Goal: Information Seeking & Learning: Learn about a topic

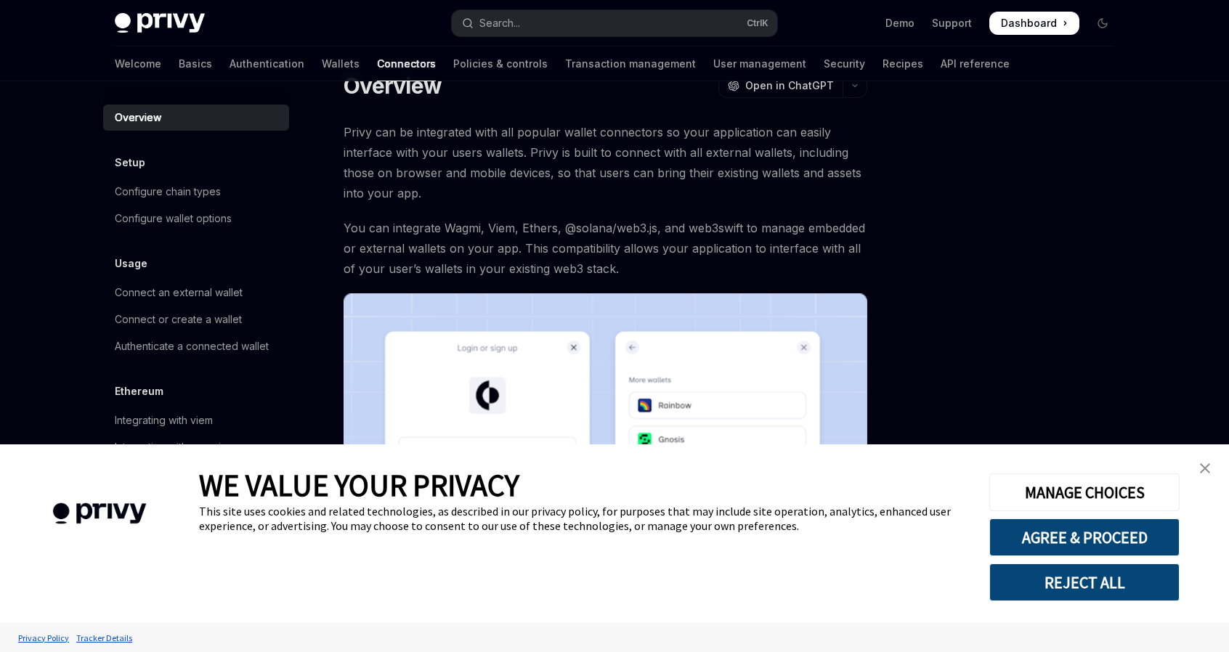
scroll to position [40, 0]
click at [1086, 543] on button "AGREE & PROCEED" at bounding box center [1084, 538] width 190 height 38
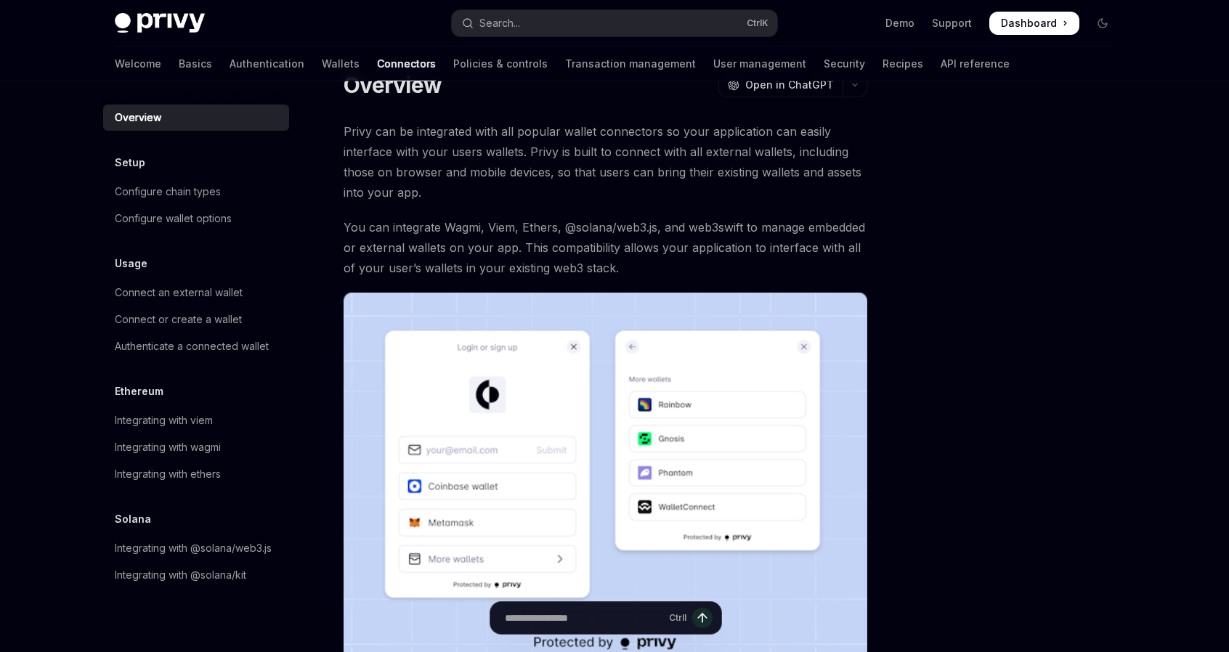
click at [293, 265] on div "Overview Setup Configure chain types Configure wallet options Usage Connect an …" at bounding box center [207, 366] width 209 height 571
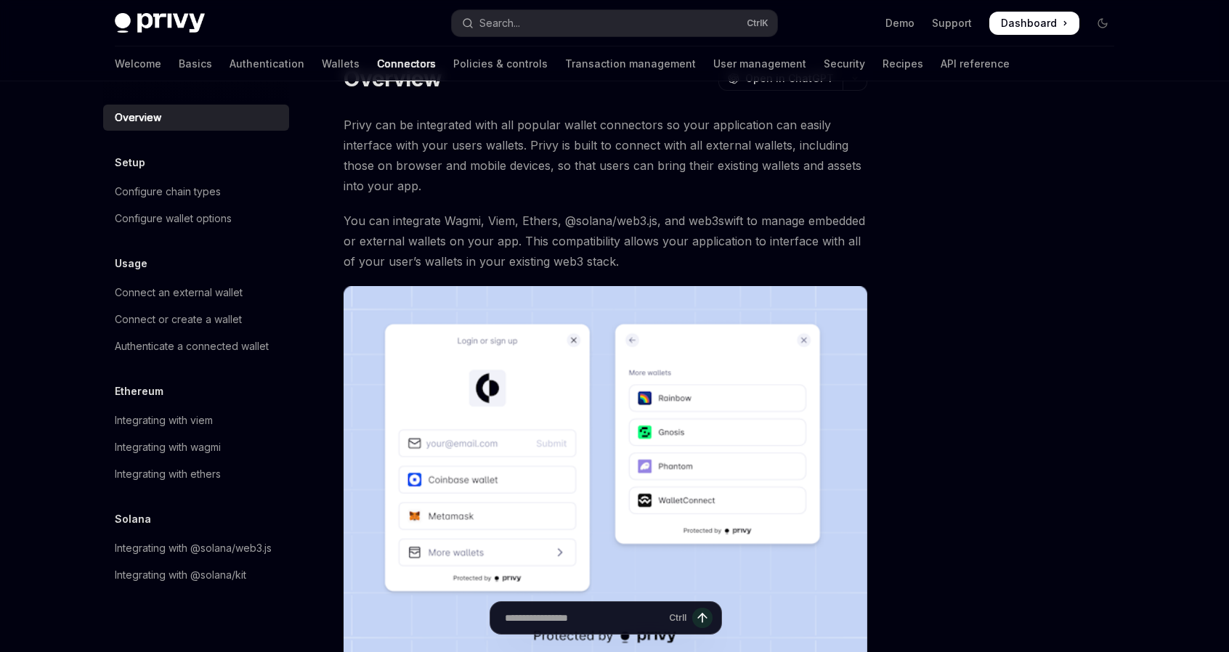
scroll to position [47, 0]
click at [296, 255] on div "Overview Setup Configure chain types Configure wallet options Usage Connect an …" at bounding box center [207, 366] width 209 height 571
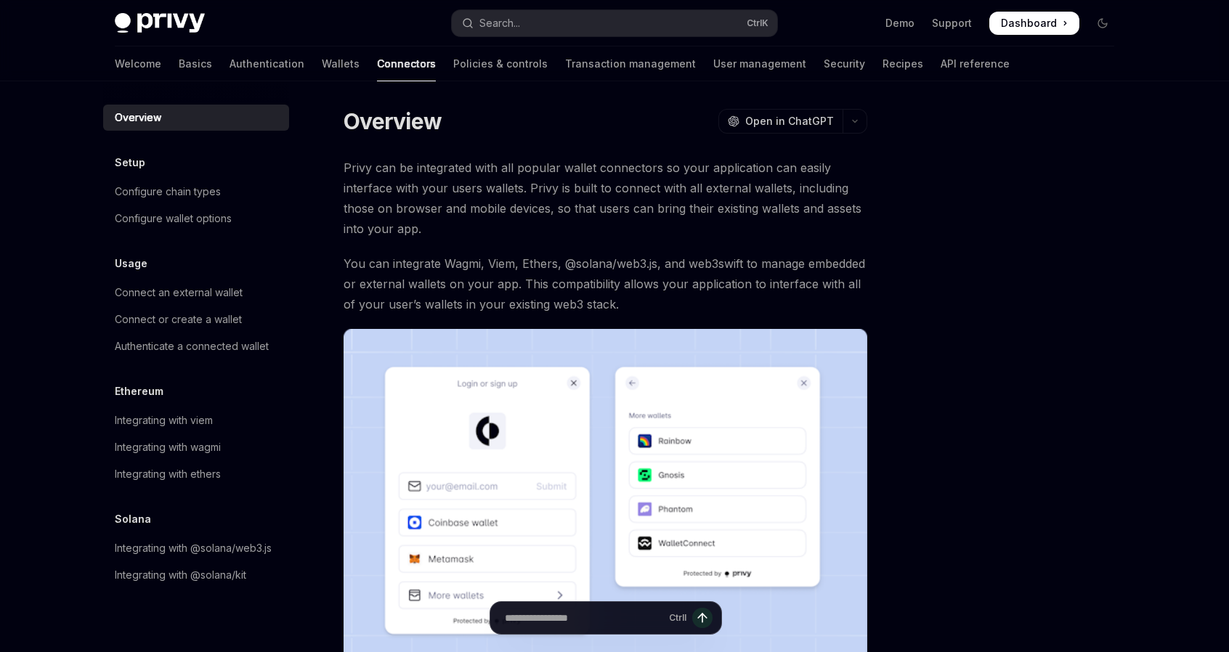
scroll to position [0, 0]
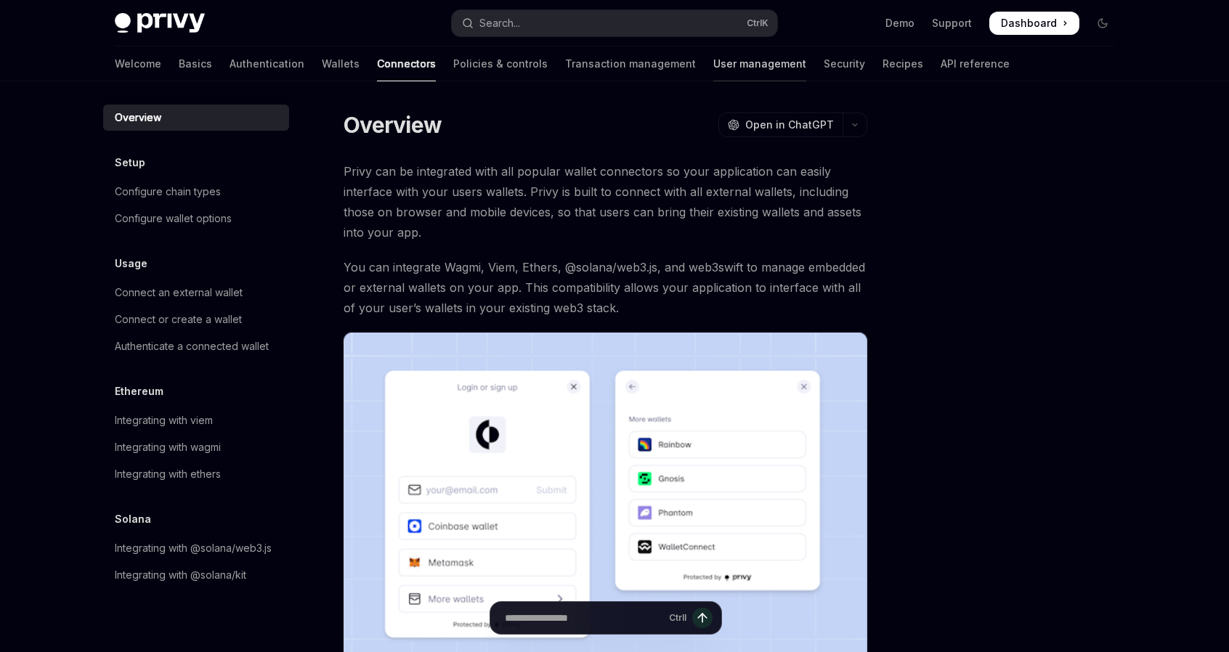
click at [713, 62] on link "User management" at bounding box center [759, 63] width 93 height 35
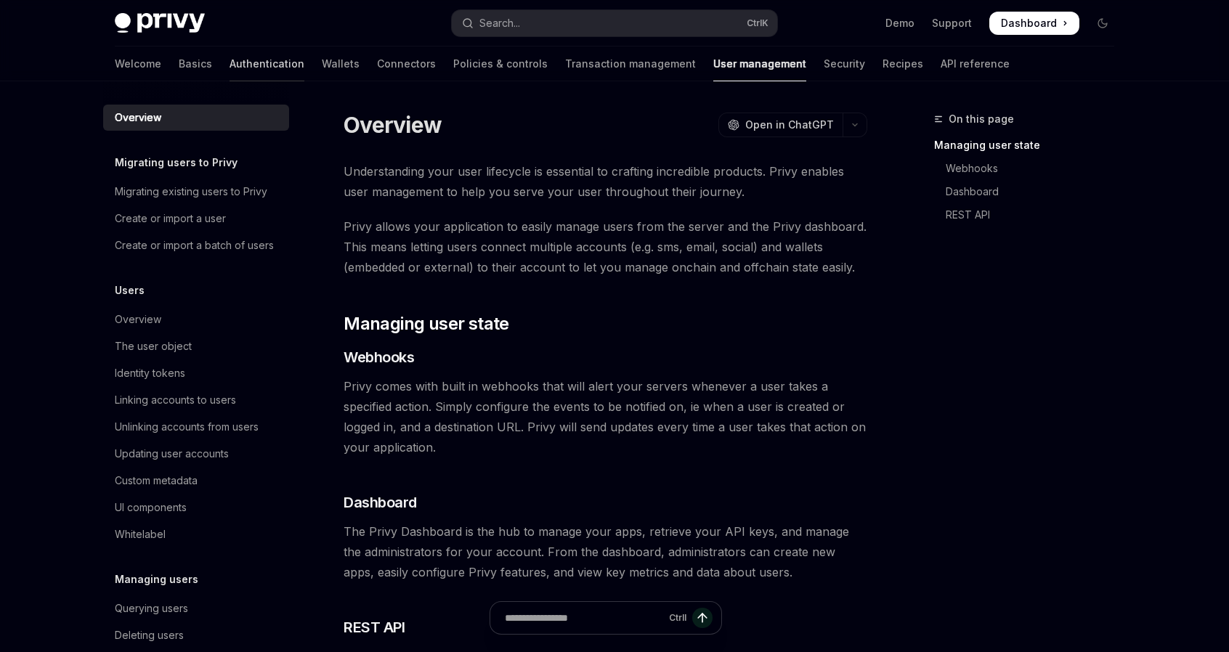
click at [230, 67] on link "Authentication" at bounding box center [267, 63] width 75 height 35
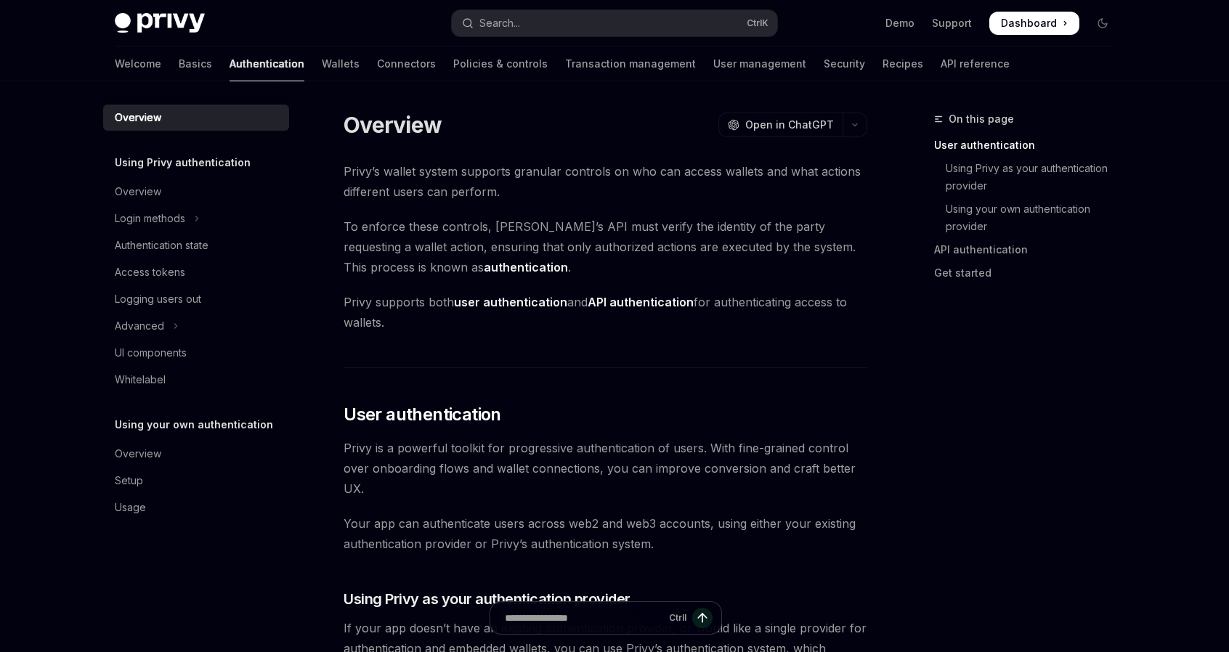
click at [230, 67] on link "Authentication" at bounding box center [267, 63] width 75 height 35
click at [322, 73] on link "Wallets" at bounding box center [341, 63] width 38 height 35
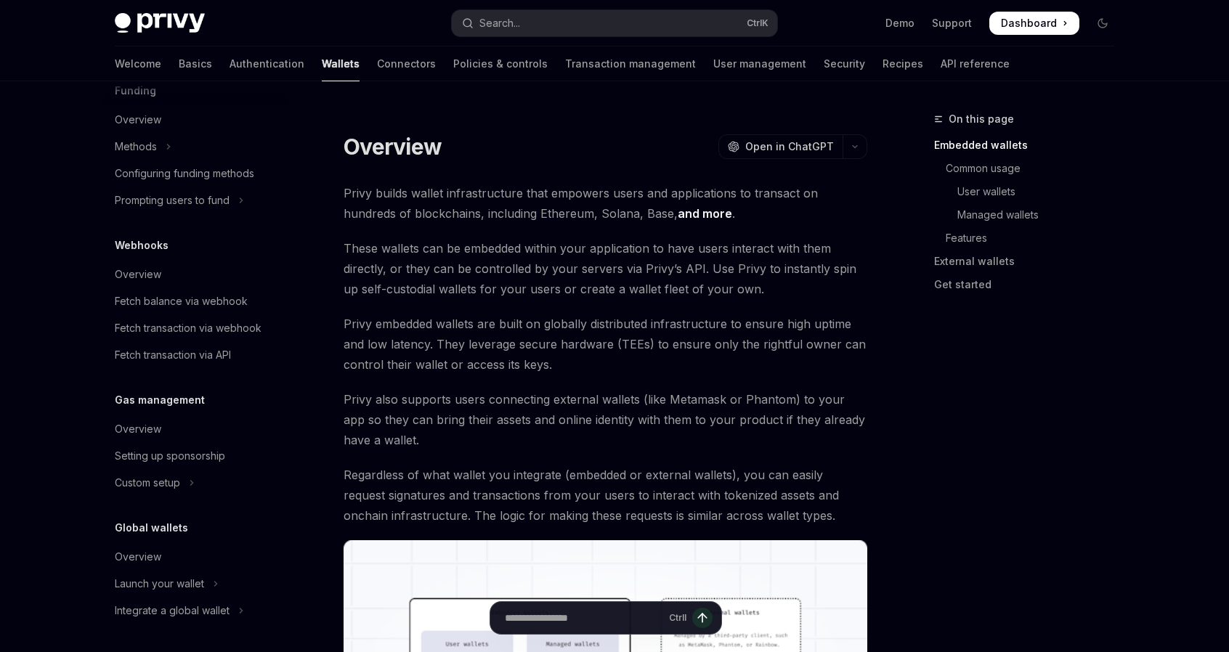
click at [231, 259] on div "Webhooks Overview Fetch balance via webhook Fetch transaction via webhook Fetch…" at bounding box center [196, 302] width 186 height 131
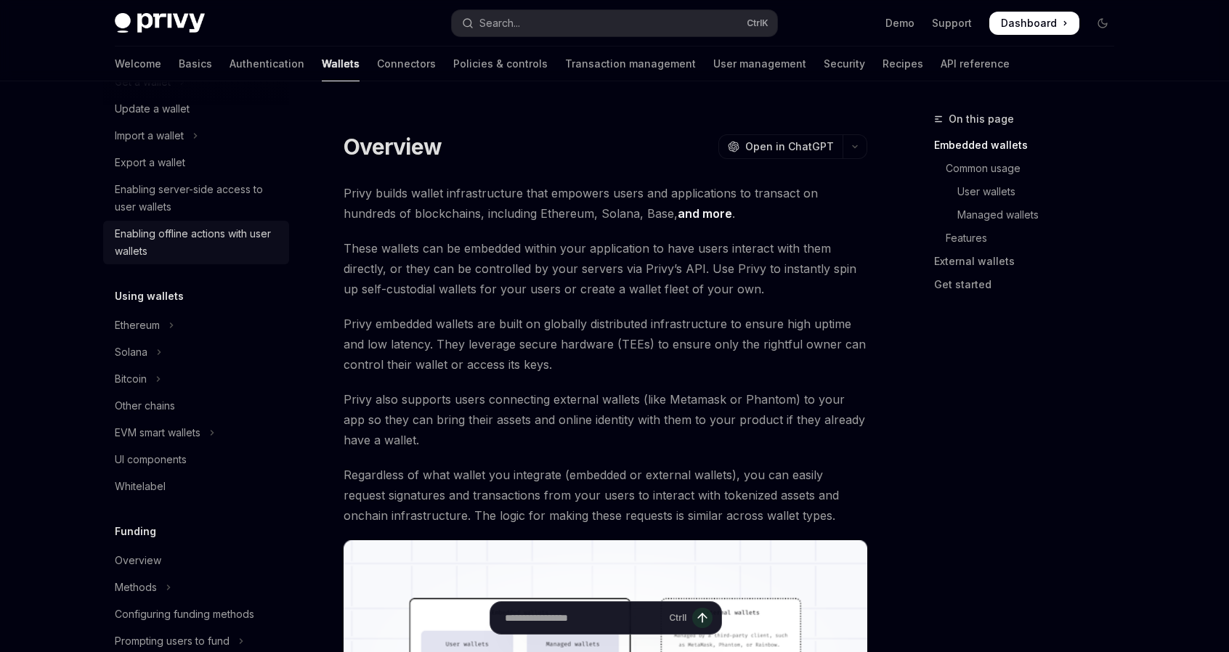
scroll to position [161, 0]
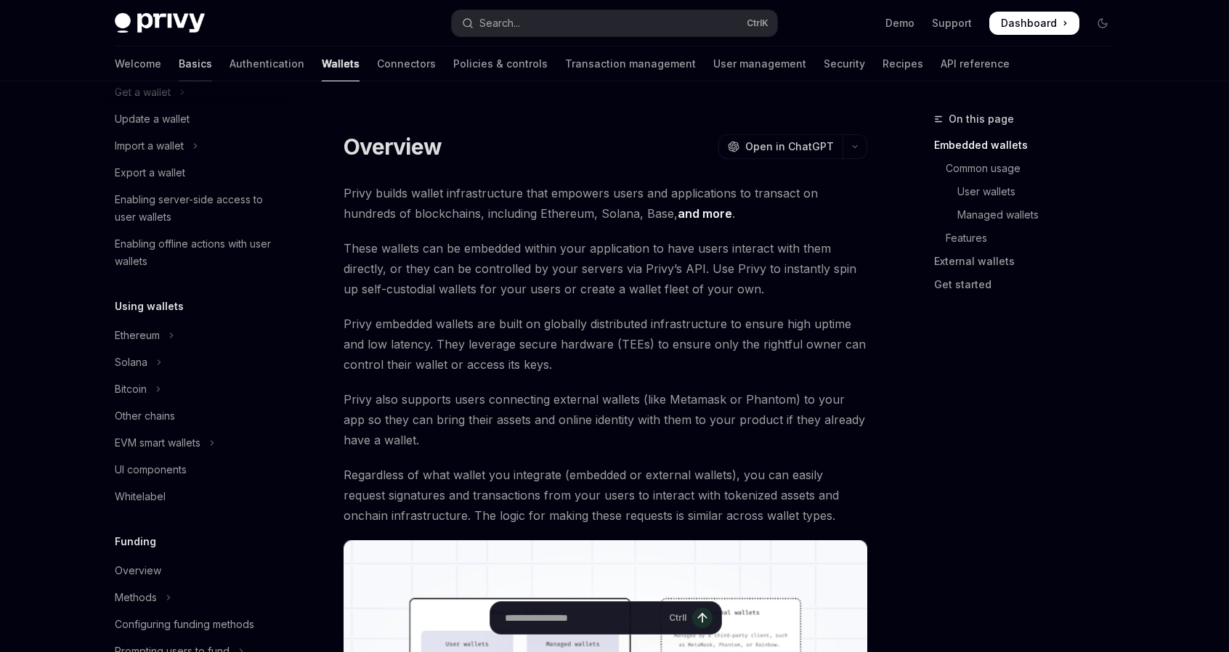
click at [179, 58] on link "Basics" at bounding box center [195, 63] width 33 height 35
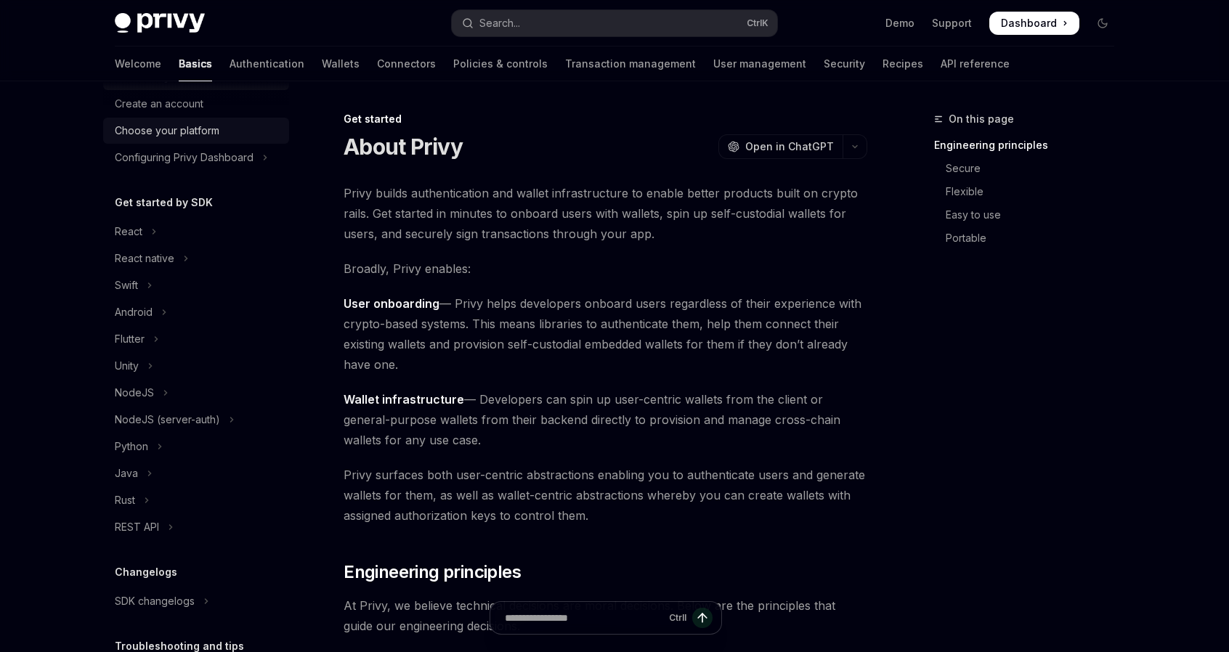
scroll to position [75, 0]
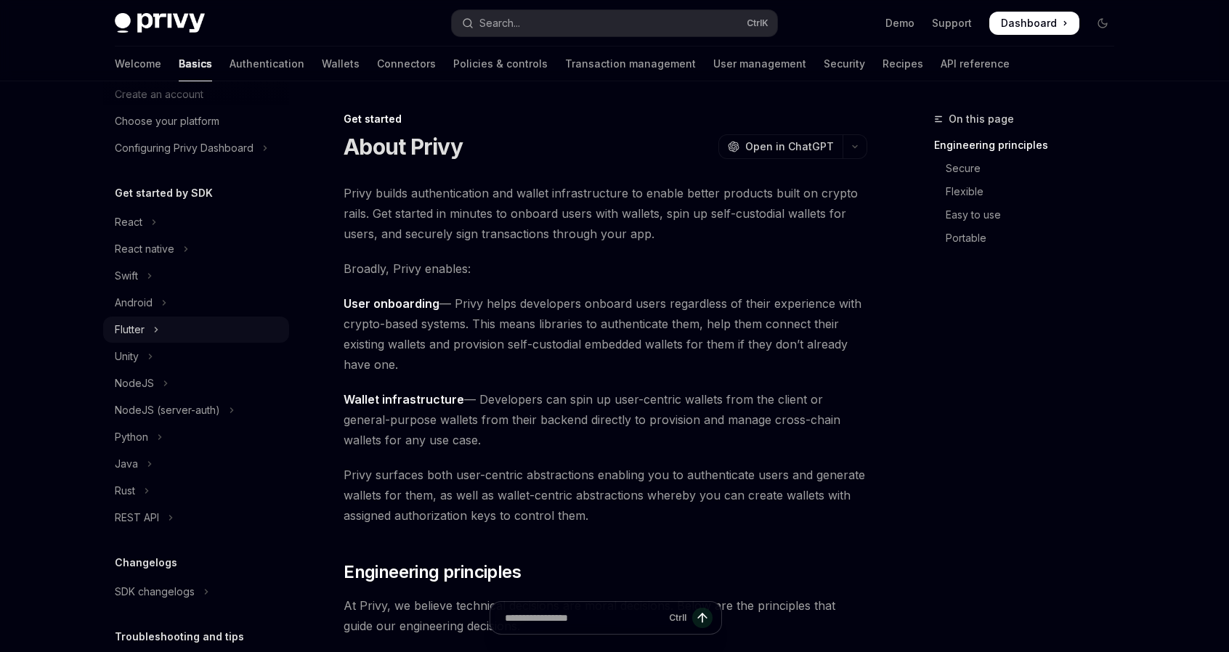
click at [157, 332] on icon "Toggle Flutter section" at bounding box center [156, 329] width 6 height 17
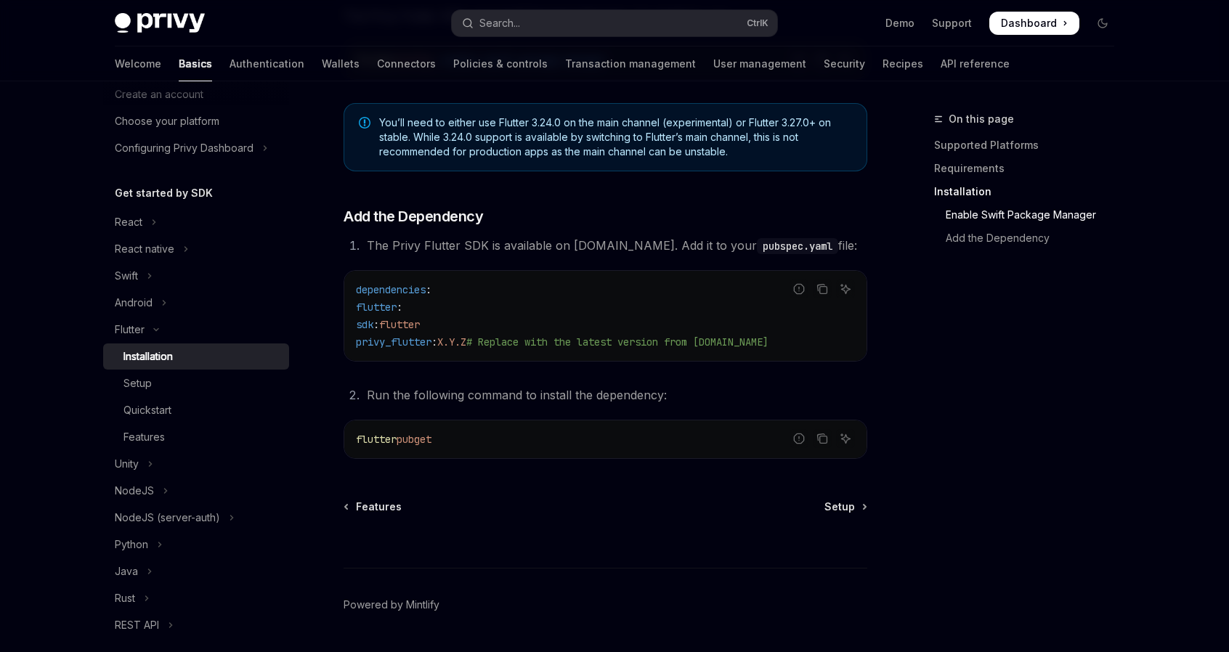
scroll to position [553, 0]
click at [203, 386] on div "Setup" at bounding box center [201, 383] width 157 height 17
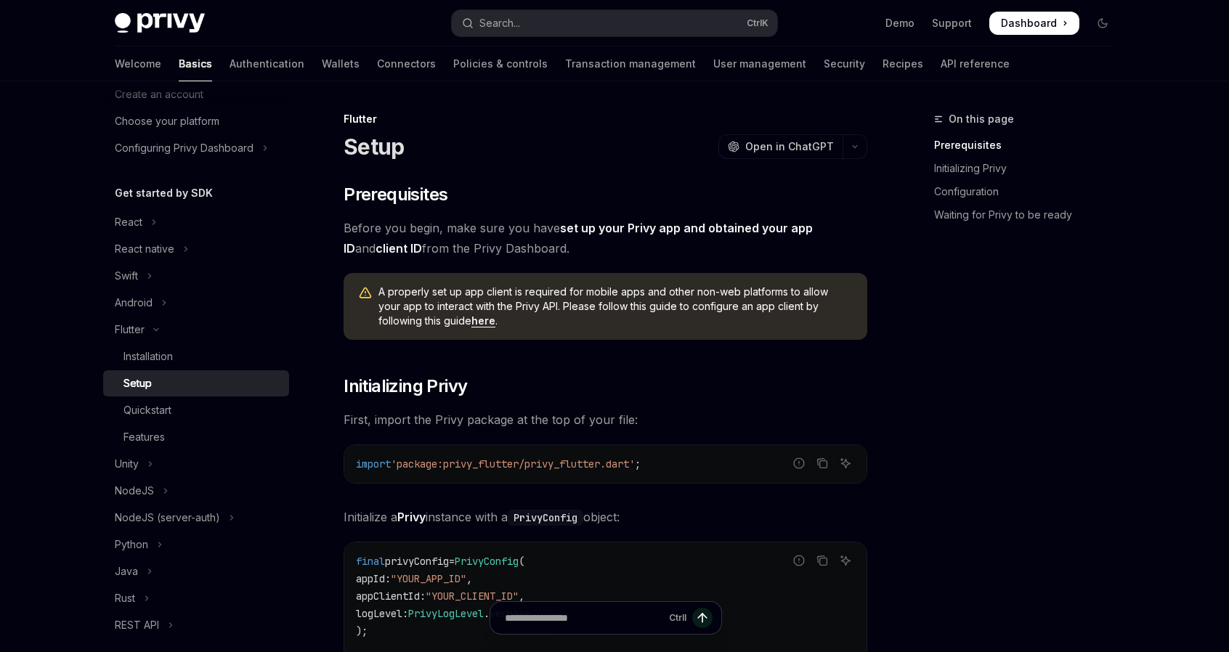
click at [206, 373] on link "Setup" at bounding box center [196, 383] width 186 height 26
click at [206, 349] on div "Installation" at bounding box center [201, 356] width 157 height 17
type textarea "*"
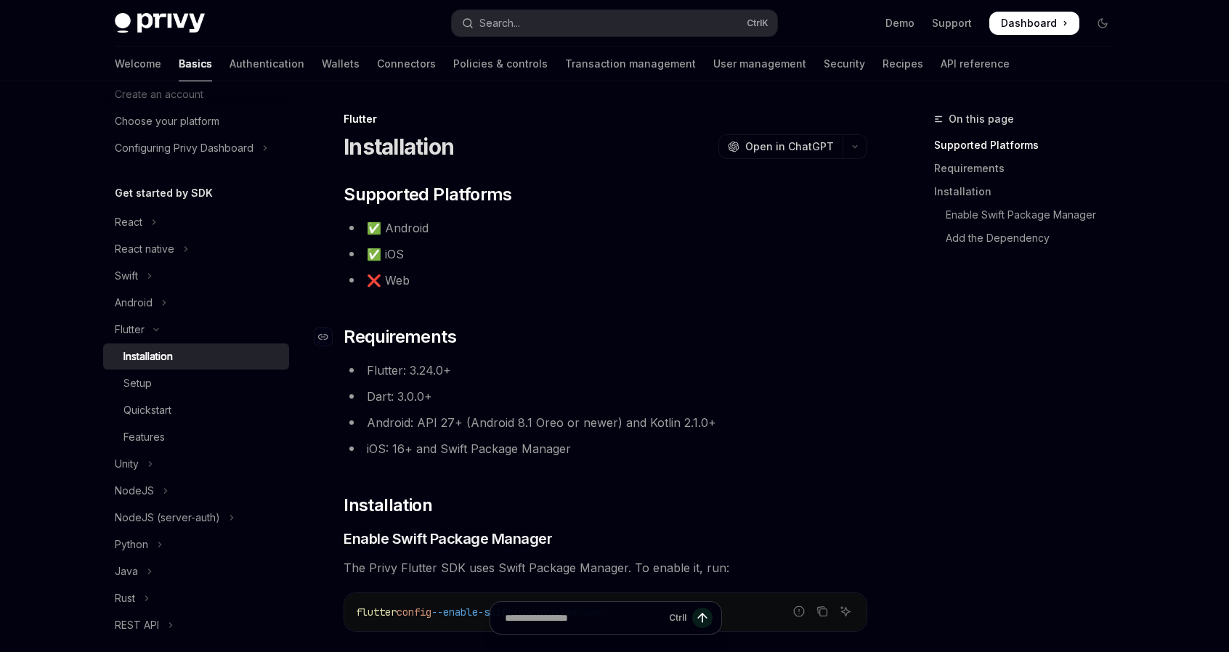
click at [699, 328] on h2 "​ Requirements" at bounding box center [606, 336] width 524 height 23
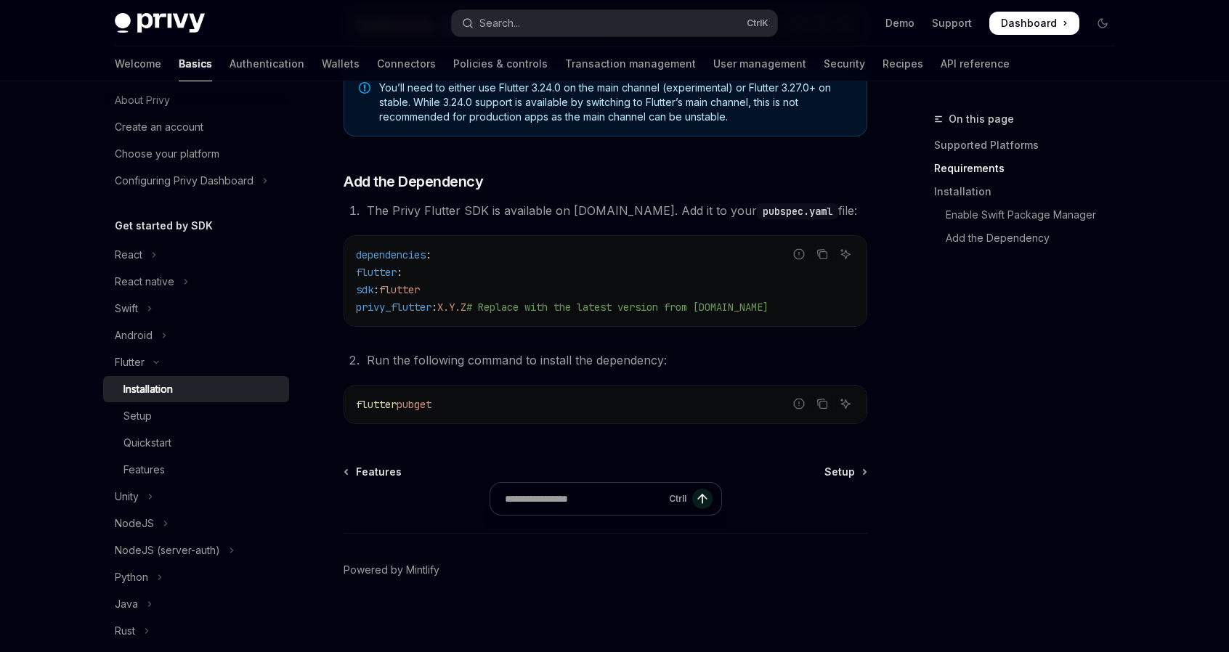
scroll to position [591, 0]
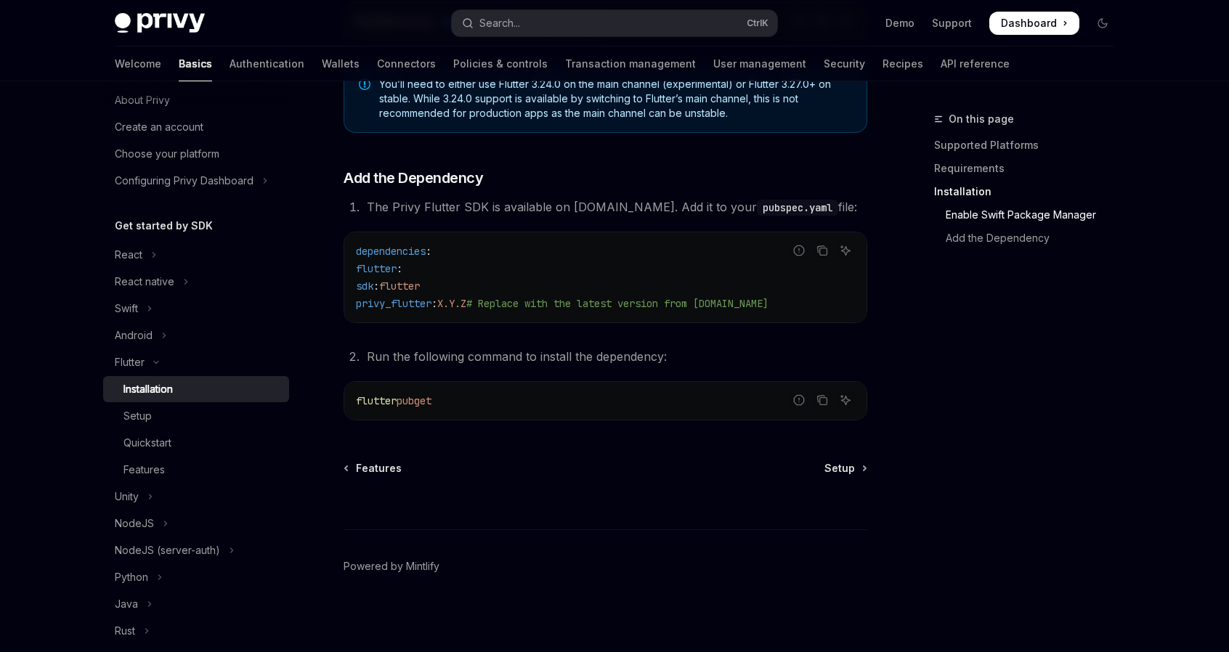
drag, startPoint x: 1031, startPoint y: 309, endPoint x: 1007, endPoint y: 113, distance: 197.7
click at [1031, 307] on div "On this page Supported Platforms Requirements Installation Enable Swift Package…" at bounding box center [1015, 381] width 221 height 542
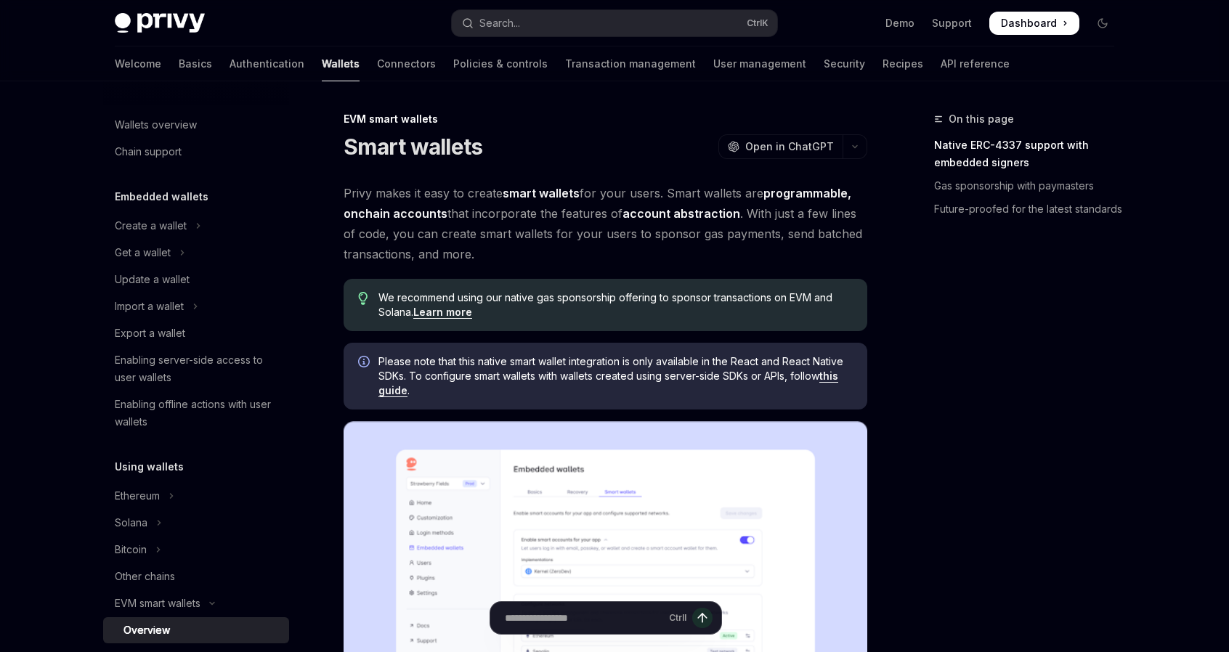
click at [617, 68] on div "Welcome Basics Authentication Wallets Connectors Policies & controls Transactio…" at bounding box center [562, 63] width 895 height 35
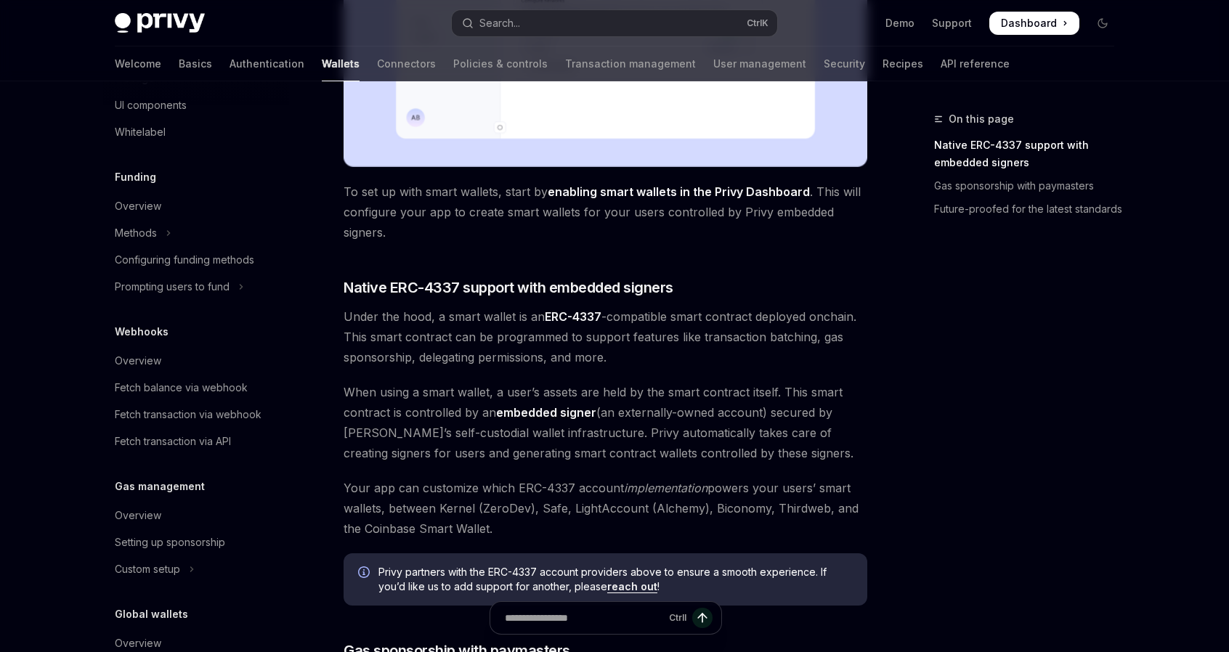
scroll to position [612, 0]
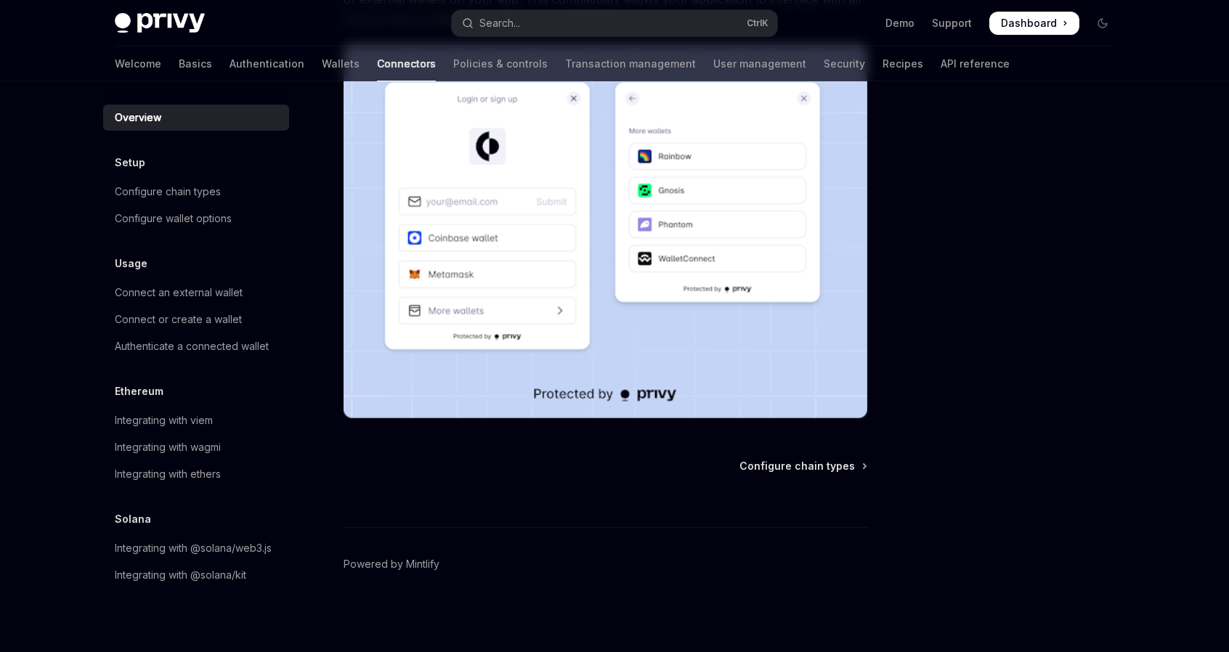
scroll to position [288, 0]
click at [248, 295] on div "Connect an external wallet" at bounding box center [198, 292] width 166 height 17
type textarea "*"
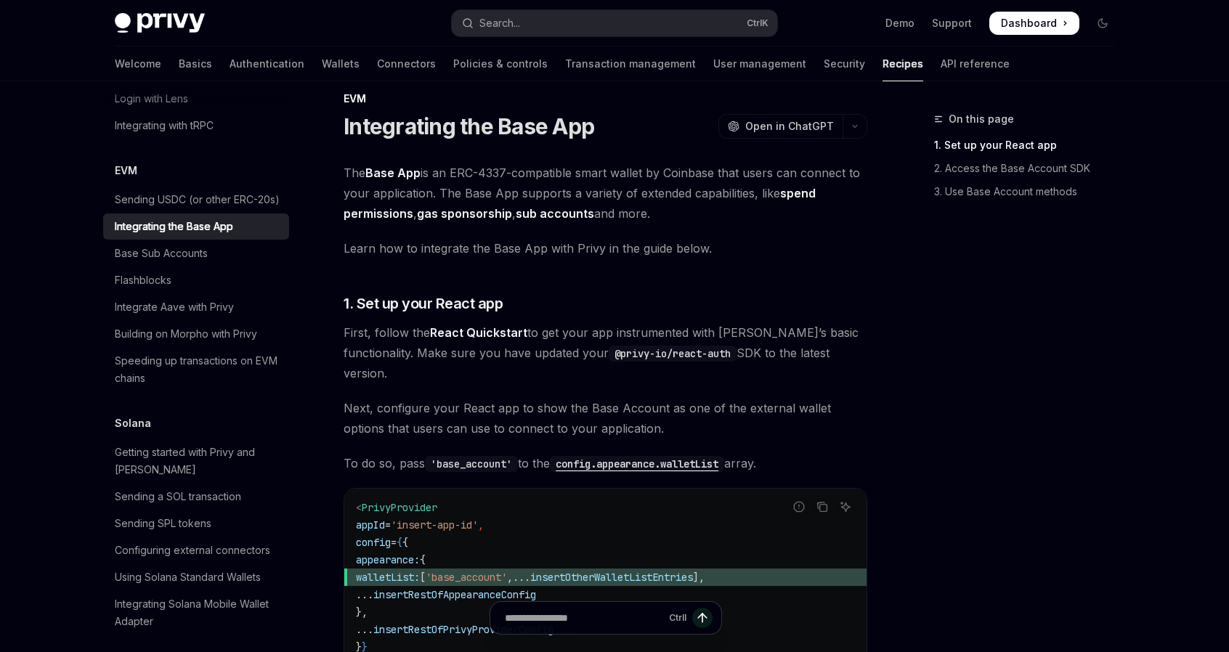
scroll to position [25, 0]
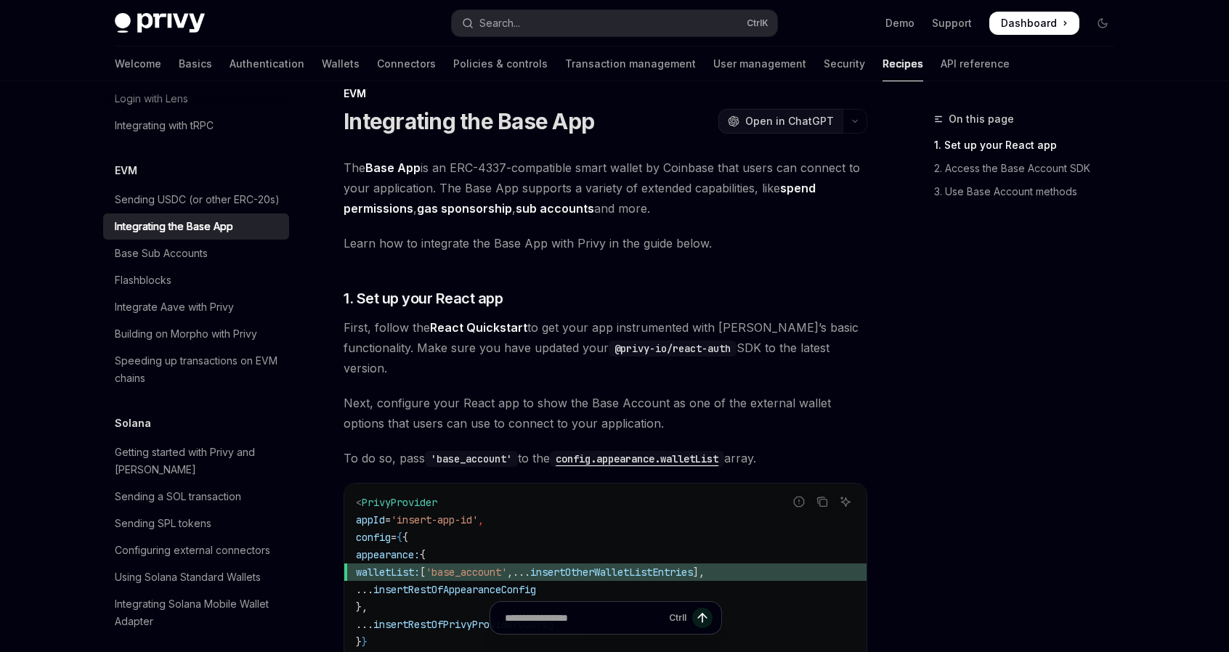
click at [799, 116] on span "Open in ChatGPT" at bounding box center [789, 121] width 89 height 15
